Goal: Task Accomplishment & Management: Use online tool/utility

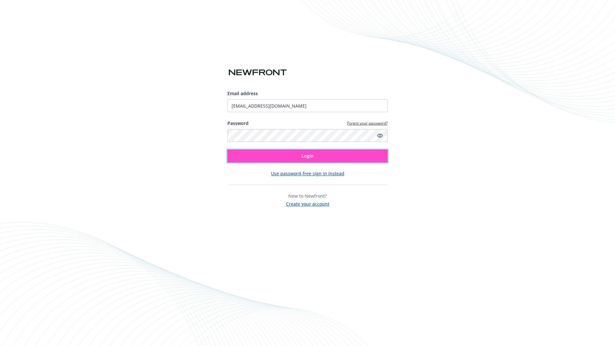
click at [307, 156] on span "Login" at bounding box center [307, 156] width 12 height 6
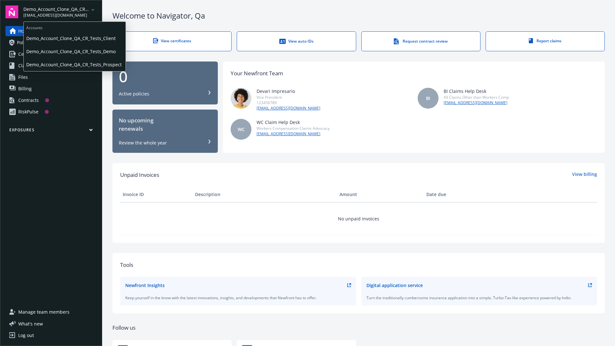
click at [74, 38] on span "Demo_Account_Clone_QA_CR_Tests_Client" at bounding box center [74, 38] width 97 height 13
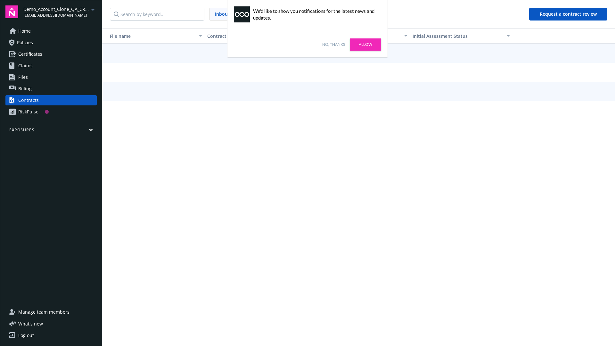
click at [333, 45] on link "No, thanks" at bounding box center [333, 45] width 23 height 6
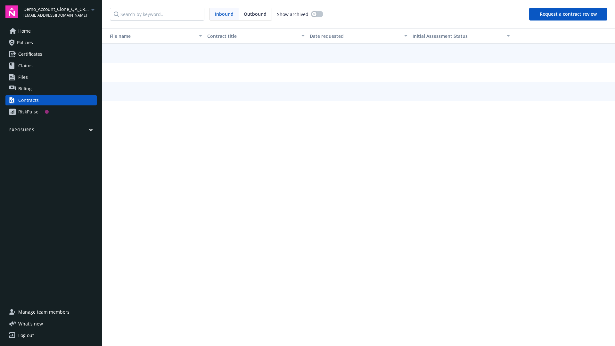
click at [569, 14] on button "Request a contract review" at bounding box center [568, 14] width 78 height 13
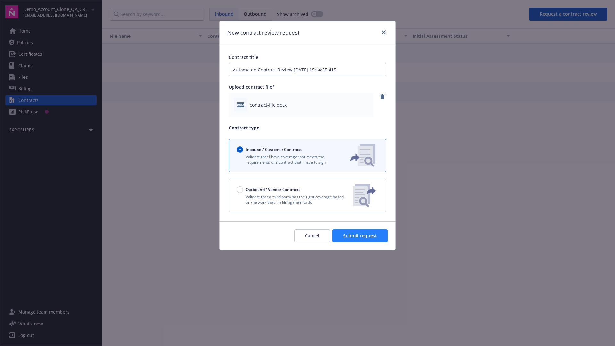
type input "Automated Contract Review 09-15-2025 15:14:35.415"
click at [360, 236] on span "Submit request" at bounding box center [360, 236] width 34 height 6
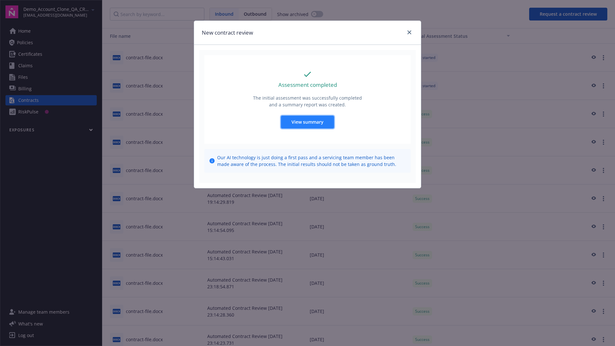
click at [307, 122] on span "View summary" at bounding box center [307, 122] width 32 height 6
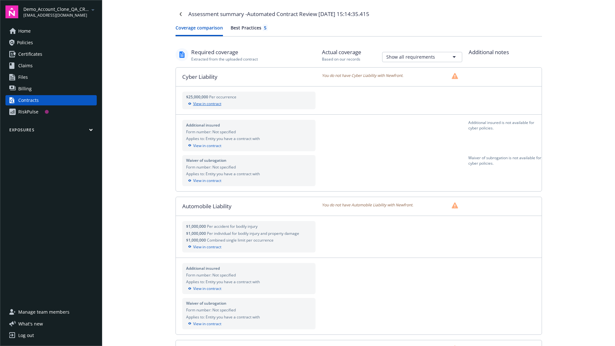
click at [249, 104] on div "View in contract" at bounding box center [249, 104] width 126 height 6
